Goal: Navigation & Orientation: Find specific page/section

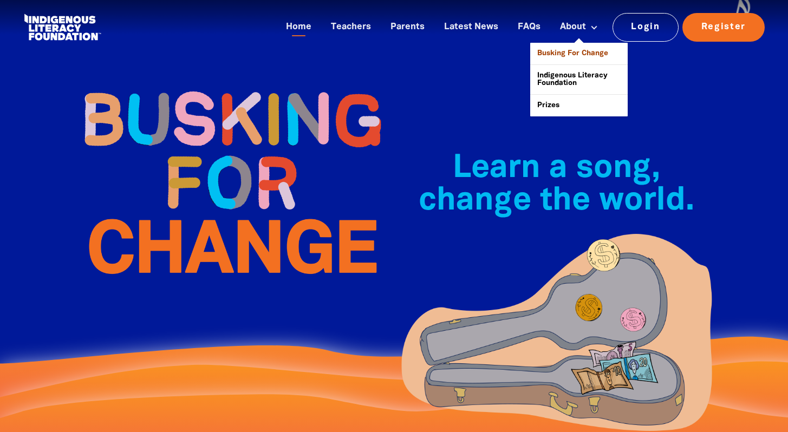
click at [577, 54] on link "Busking For Change" at bounding box center [578, 54] width 97 height 22
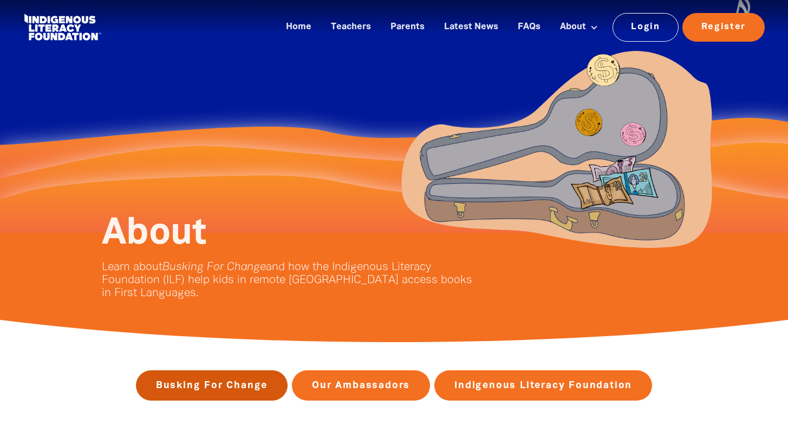
click at [205, 389] on link "Busking For Change" at bounding box center [212, 385] width 152 height 30
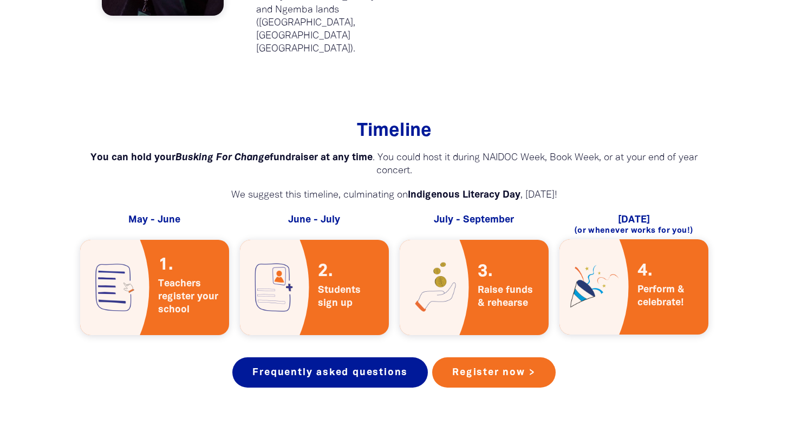
scroll to position [2129, 0]
